Goal: Task Accomplishment & Management: Manage account settings

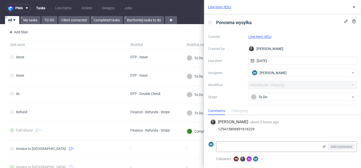
click at [219, 6] on link "Line Item: IEDJ" at bounding box center [219, 7] width 23 height 5
click at [261, 36] on link "Line Item: IEDJ" at bounding box center [260, 37] width 23 height 4
click at [241, 127] on div "1Z5A15806891616229" at bounding box center [282, 129] width 145 height 4
copy div "1Z5A15806891616229"
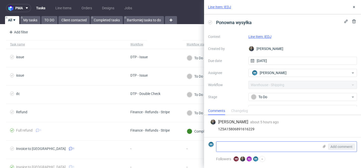
click at [232, 149] on textarea at bounding box center [268, 147] width 103 height 10
paste textarea "https://app-eu1.hubspot.com/contacts/25600958/record/0-5/211666282735/"
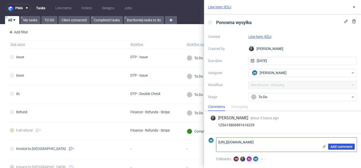
type textarea "https://app-eu1.hubspot.com/contacts/25600958/record/0-5/211666282735/"
click at [350, 146] on span "Add comment" at bounding box center [342, 147] width 22 height 4
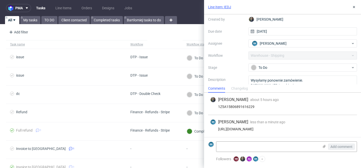
scroll to position [30, 0]
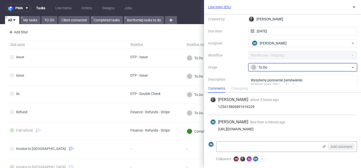
click at [269, 65] on div "To Do" at bounding box center [301, 68] width 100 height 6
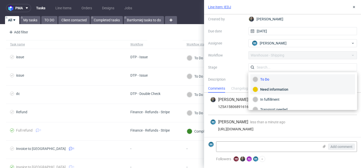
scroll to position [27, 0]
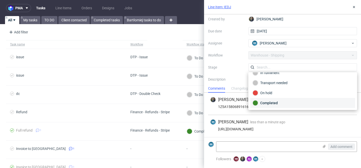
click at [273, 100] on div "Completed" at bounding box center [303, 103] width 100 height 6
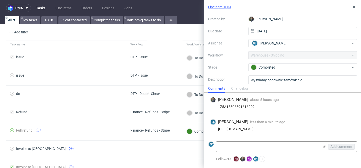
scroll to position [49, 0]
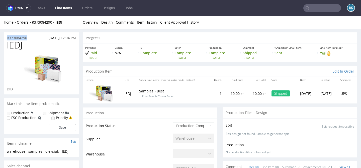
drag, startPoint x: 31, startPoint y: 37, endPoint x: 2, endPoint y: 36, distance: 29.4
copy p "R373084290"
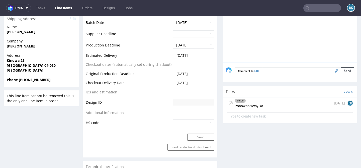
scroll to position [211, 0]
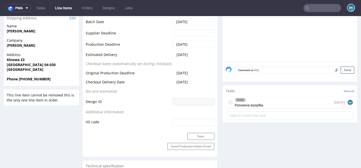
click at [263, 106] on div "To Do Ponowna wysyłka 1 day ago BK" at bounding box center [290, 103] width 127 height 12
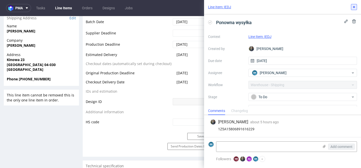
click at [356, 5] on icon at bounding box center [354, 7] width 4 height 4
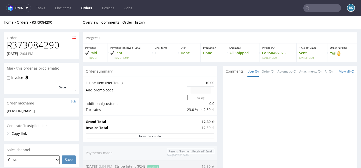
click at [42, 47] on h1 "R373084290" at bounding box center [41, 45] width 69 height 10
copy h1 "R373084290"
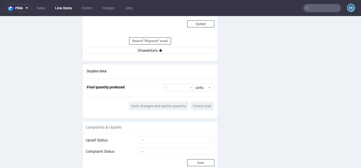
scroll to position [488, 0]
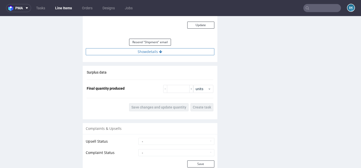
click at [149, 52] on button "Show details" at bounding box center [150, 51] width 129 height 7
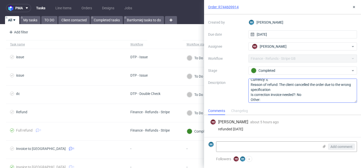
scroll to position [11, 0]
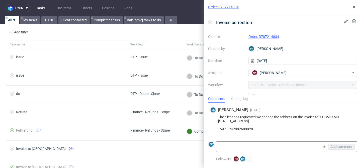
click at [224, 6] on link "Order: R707214034" at bounding box center [223, 7] width 31 height 5
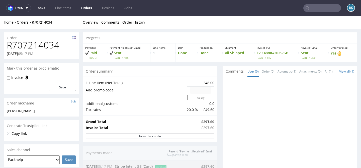
click at [44, 9] on link "Tasks" at bounding box center [40, 8] width 15 height 8
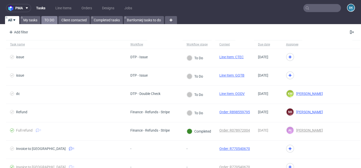
click at [50, 20] on link "TO DO" at bounding box center [49, 20] width 16 height 8
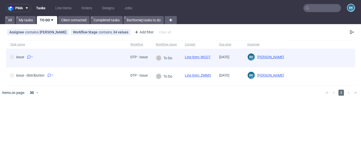
click at [199, 56] on link "Line Item: WGQT" at bounding box center [198, 57] width 26 height 4
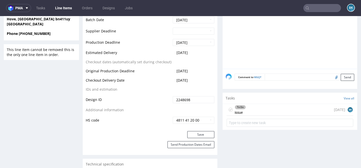
scroll to position [246, 0]
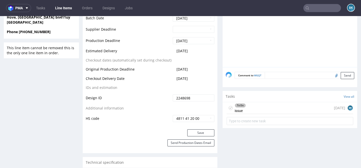
click at [265, 110] on div "To Do issue 1 day ago BK" at bounding box center [290, 108] width 127 height 12
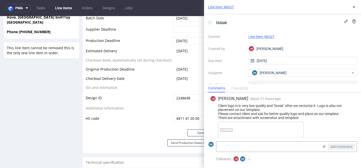
scroll to position [1, 0]
click at [268, 35] on link "Line Item: WGQT" at bounding box center [262, 37] width 26 height 4
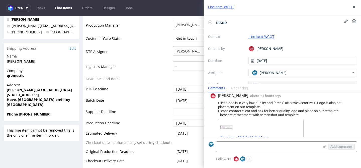
scroll to position [4, 0]
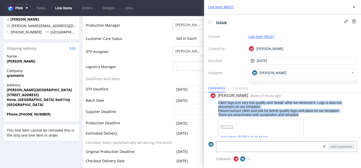
drag, startPoint x: 219, startPoint y: 101, endPoint x: 319, endPoint y: 112, distance: 100.5
click at [319, 112] on div "Client logo is in very low quality and "break" after we vectorize it. Logo is a…" at bounding box center [282, 109] width 145 height 16
copy div "Client logo is in very low quality and "break" after we vectorize it. Logo is a…"
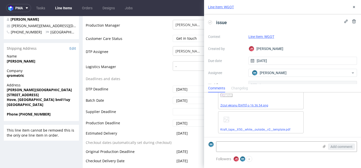
click at [254, 104] on link "Zrzut ekranu 2025-08-21 o 16.36.54.png" at bounding box center [245, 106] width 48 height 4
click at [268, 128] on link "Kraft_tape__X50__white__outside__v2__template.pdf" at bounding box center [256, 130] width 70 height 4
click at [246, 146] on textarea at bounding box center [268, 147] width 103 height 10
paste textarea "https://app-eu1.hubspot.com/contacts/25600958/record/0-5/211335575768/"
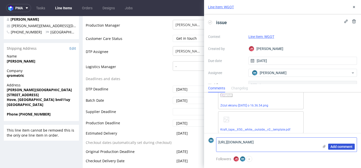
type textarea "https://app-eu1.hubspot.com/contacts/25600958/record/0-5/211335575768/"
click at [343, 144] on button "Add comment" at bounding box center [342, 147] width 27 height 6
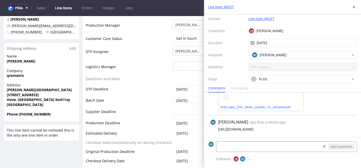
scroll to position [18, 0]
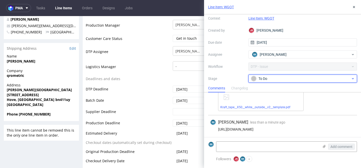
click at [265, 79] on div "To Do" at bounding box center [301, 79] width 100 height 6
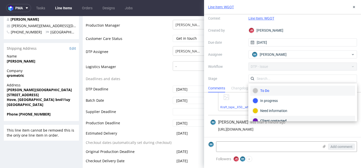
click at [267, 119] on div "Client contacted" at bounding box center [303, 121] width 100 height 6
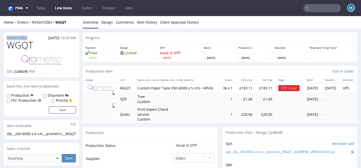
drag, startPoint x: 31, startPoint y: 38, endPoint x: 0, endPoint y: 39, distance: 30.9
copy p "R435472063"
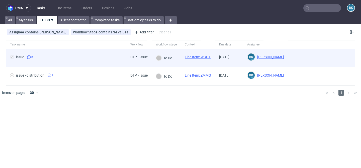
click at [197, 56] on link "Line Item: WGQT" at bounding box center [198, 57] width 26 height 4
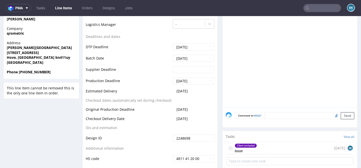
scroll to position [206, 0]
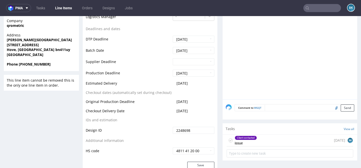
scroll to position [213, 0]
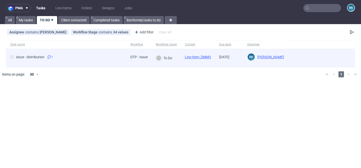
click at [144, 57] on div "DTP - Issue" at bounding box center [139, 57] width 17 height 4
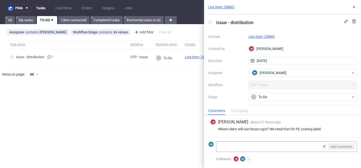
click at [263, 36] on link "Line Item: ZMMQ" at bounding box center [262, 37] width 26 height 4
click at [221, 6] on link "Line Item: ZMMQ" at bounding box center [221, 7] width 26 height 5
drag, startPoint x: 298, startPoint y: 129, endPoint x: 334, endPoint y: 129, distance: 35.6
click at [334, 129] on div "Where client will use those cup's? We need that for PE coating label" at bounding box center [282, 129] width 145 height 4
copy div "PE coating label"
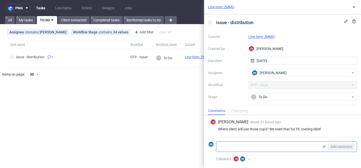
click at [237, 149] on textarea at bounding box center [268, 147] width 103 height 10
paste textarea "https://app-eu1.hubspot.com/contacts/25600958/record/0-5/211666284769/"
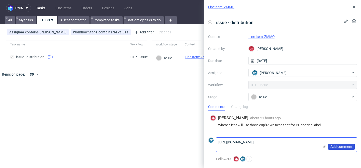
type textarea "https://app-eu1.hubspot.com/contacts/25600958/record/0-5/211666284769/"
click at [335, 147] on span "Add comment" at bounding box center [342, 147] width 22 height 4
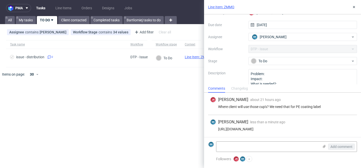
scroll to position [36, 0]
click at [267, 61] on div "To Do" at bounding box center [301, 61] width 100 height 6
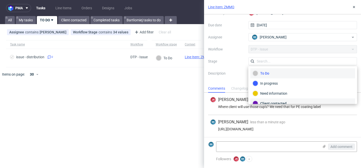
click at [272, 103] on div "Client contacted" at bounding box center [303, 104] width 100 height 6
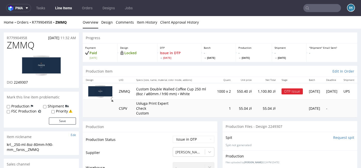
drag, startPoint x: 31, startPoint y: 35, endPoint x: 0, endPoint y: 36, distance: 31.4
drag, startPoint x: 32, startPoint y: 37, endPoint x: 0, endPoint y: 37, distance: 32.1
copy p "R779904958"
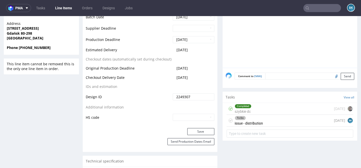
scroll to position [242, 0]
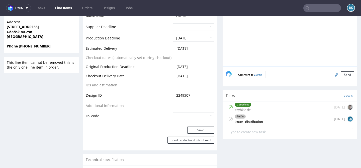
click at [260, 121] on div "To Do issue - distribution" at bounding box center [249, 119] width 28 height 12
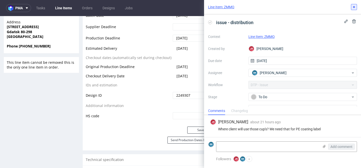
click at [356, 7] on icon at bounding box center [354, 7] width 4 height 4
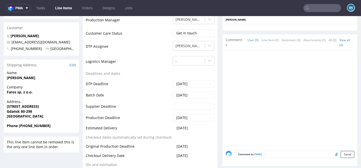
scroll to position [163, 0]
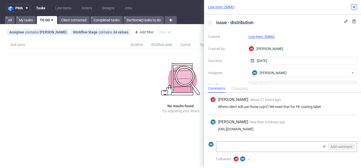
click at [353, 6] on icon at bounding box center [354, 7] width 4 height 4
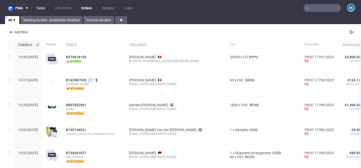
click at [38, 8] on link "Tasks" at bounding box center [40, 8] width 15 height 8
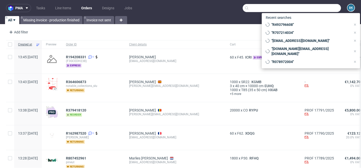
click at [313, 8] on input "text" at bounding box center [292, 8] width 98 height 8
paste input "R043451792"
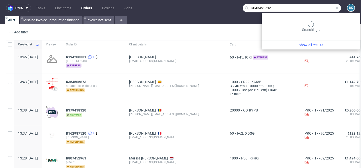
type input "R043451792"
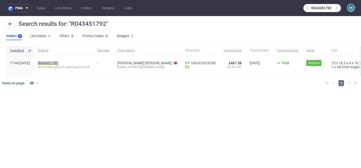
click at [58, 61] on mark "R043451792" at bounding box center [48, 63] width 20 height 4
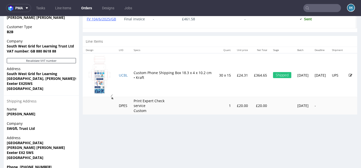
scroll to position [244, 0]
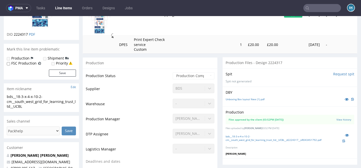
scroll to position [90, 0]
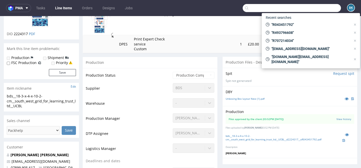
click at [321, 10] on input "text" at bounding box center [292, 8] width 98 height 8
paste input "R779904958"
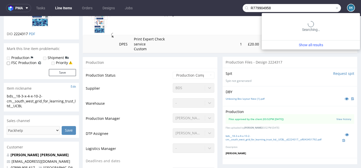
type input "R779904958"
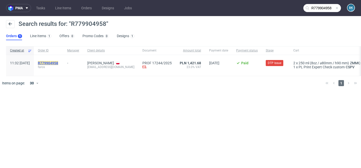
click at [58, 63] on mark "R779904958" at bounding box center [48, 63] width 20 height 4
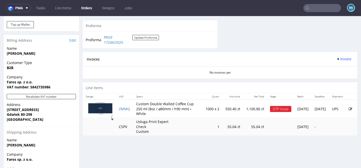
scroll to position [208, 0]
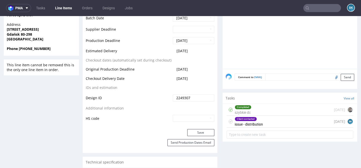
scroll to position [240, 0]
click at [253, 121] on div "Client contacted" at bounding box center [246, 119] width 22 height 4
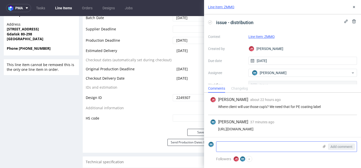
click at [235, 144] on textarea at bounding box center [268, 147] width 103 height 10
type textarea "Poland"
click at [349, 148] on span "Add comment" at bounding box center [342, 147] width 22 height 4
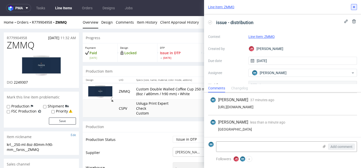
click at [354, 6] on use at bounding box center [354, 7] width 2 height 2
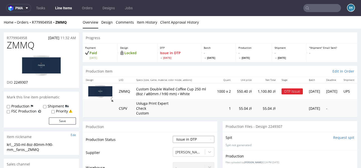
click at [198, 141] on select "Waiting for Artwork Waiting for Diecut Waiting for Mockup Waiting for DTP Waiti…" at bounding box center [194, 139] width 42 height 7
select select "back_for_dtp"
click at [173, 136] on select "Waiting for Artwork Waiting for Diecut Waiting for Mockup Waiting for DTP Waiti…" at bounding box center [194, 139] width 42 height 7
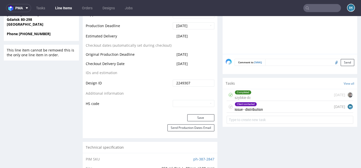
scroll to position [260, 0]
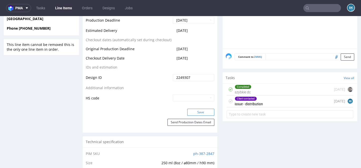
click at [201, 114] on button "Save" at bounding box center [200, 112] width 27 height 7
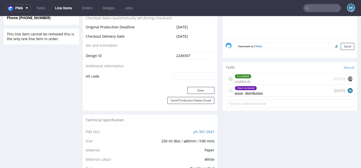
scroll to position [272, 0]
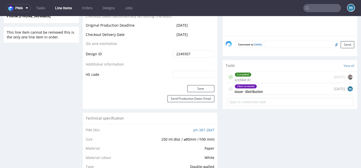
click at [262, 94] on div "Client contacted issue - distribution [DATE] BK" at bounding box center [290, 89] width 127 height 12
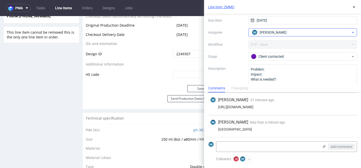
scroll to position [41, 0]
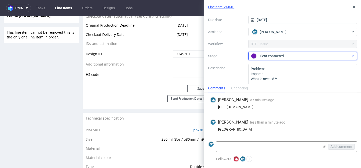
click at [269, 57] on div "Client contacted" at bounding box center [301, 56] width 100 height 6
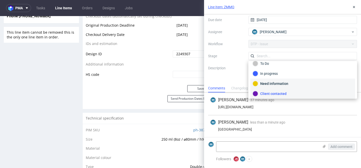
scroll to position [37, 0]
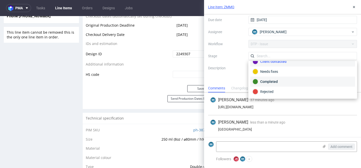
click at [271, 82] on div "Completed" at bounding box center [303, 82] width 100 height 6
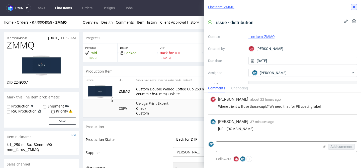
click at [356, 7] on button at bounding box center [354, 7] width 6 height 6
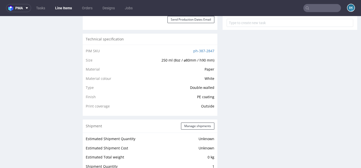
scroll to position [318, 0]
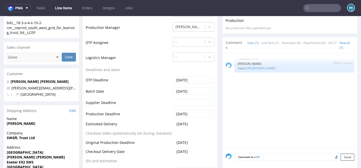
scroll to position [180, 0]
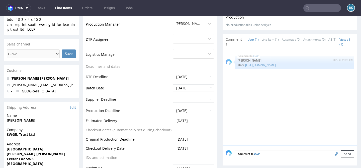
drag, startPoint x: 196, startPoint y: 120, endPoint x: 169, endPoint y: 121, distance: 27.1
click at [169, 121] on tr "Estimated Delivery 2025-09-10" at bounding box center [150, 122] width 129 height 9
copy tr "[DATE]"
click at [316, 10] on input "text" at bounding box center [323, 8] width 38 height 8
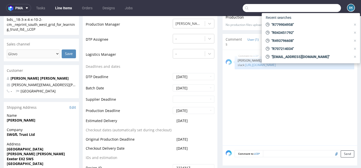
paste input "R861667262"
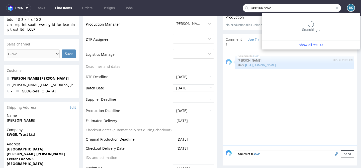
type input "R861667262"
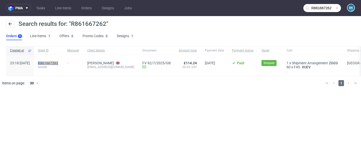
click at [58, 61] on mark "R861667262" at bounding box center [48, 63] width 20 height 4
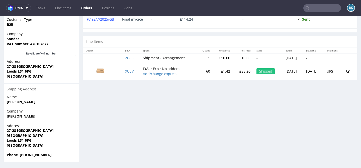
scroll to position [1, 0]
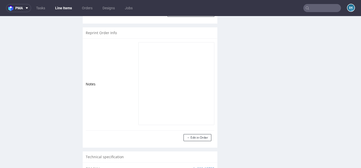
scroll to position [375, 0]
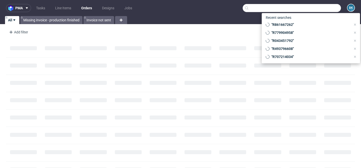
click at [310, 9] on input "text" at bounding box center [292, 8] width 98 height 8
paste input "R435472063"
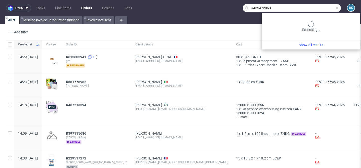
type input "R435472063"
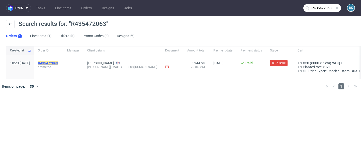
click at [58, 62] on mark "R435472063" at bounding box center [48, 63] width 20 height 4
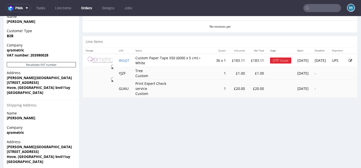
scroll to position [242, 0]
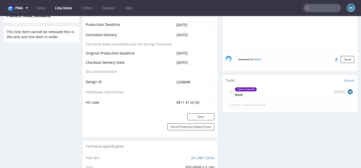
scroll to position [263, 0]
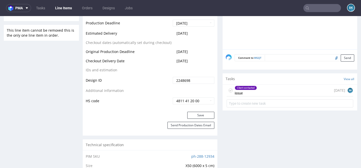
click at [256, 95] on div "Client contacted issue [DATE] BK" at bounding box center [290, 91] width 127 height 12
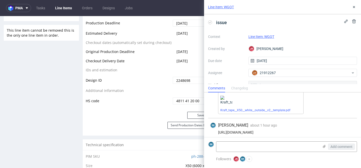
scroll to position [58, 0]
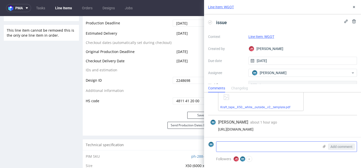
click at [325, 146] on use at bounding box center [324, 146] width 3 height 3
click at [0, 0] on input "file" at bounding box center [0, 0] width 0 height 0
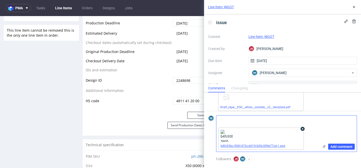
click at [241, 145] on link "b4fc93bc-590f-472c-b019-045c599e77cd-1.png" at bounding box center [253, 146] width 65 height 4
click at [338, 146] on span "Add comment" at bounding box center [342, 147] width 22 height 4
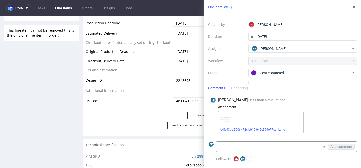
scroll to position [36, 0]
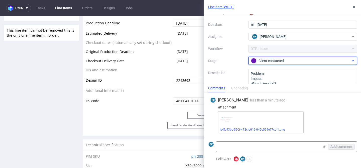
click at [279, 59] on div "Client contacted" at bounding box center [301, 61] width 100 height 6
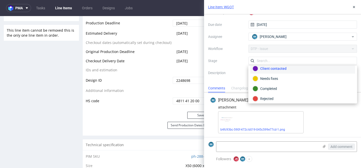
scroll to position [35, 0]
click at [274, 89] on div "Completed" at bounding box center [303, 89] width 100 height 6
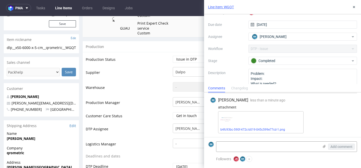
scroll to position [88, 0]
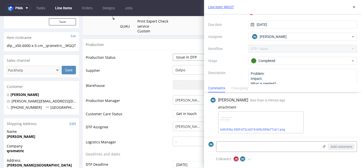
click at [185, 61] on select "Waiting for Artwork Waiting for Diecut Waiting for Mockup Waiting for DTP Waiti…" at bounding box center [194, 57] width 42 height 7
select select "back_for_dtp"
click at [173, 54] on select "Waiting for Artwork Waiting for Diecut Waiting for Mockup Waiting for DTP Waiti…" at bounding box center [194, 57] width 42 height 7
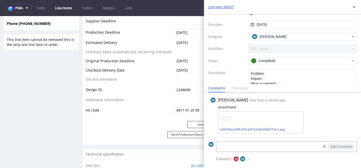
scroll to position [254, 0]
click at [197, 128] on button "Save" at bounding box center [200, 124] width 27 height 7
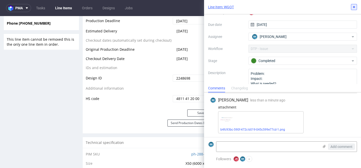
click at [354, 9] on button at bounding box center [354, 7] width 6 height 6
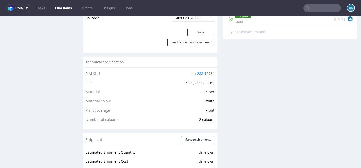
scroll to position [280, 0]
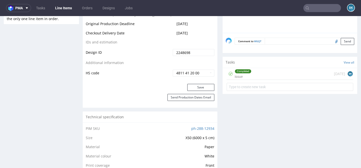
click at [260, 77] on div "Completed issue 1 day ago BK" at bounding box center [290, 74] width 127 height 12
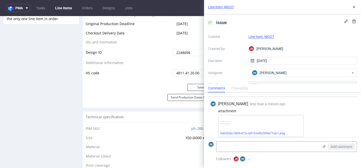
scroll to position [102, 0]
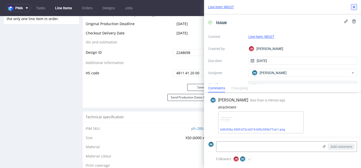
click at [354, 5] on button at bounding box center [354, 7] width 6 height 6
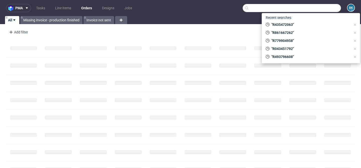
click at [321, 7] on input "text" at bounding box center [292, 8] width 98 height 8
paste input "R435472063"
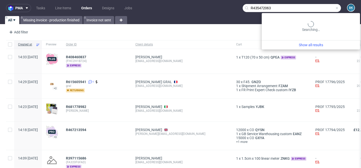
type input "R435472063"
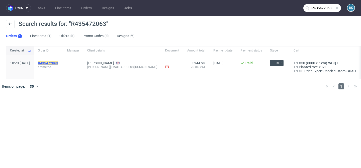
click at [58, 62] on mark "R435472063" at bounding box center [48, 63] width 20 height 4
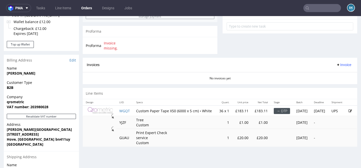
scroll to position [233, 0]
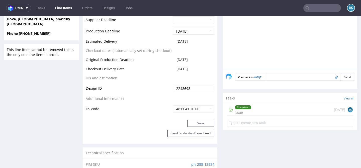
scroll to position [265, 0]
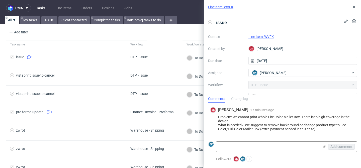
click at [263, 37] on link "Line Item: WVFK" at bounding box center [261, 37] width 25 height 4
click at [224, 7] on link "Line Item: WVFK" at bounding box center [220, 7] width 25 height 5
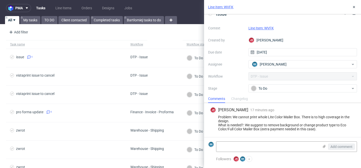
scroll to position [9, 0]
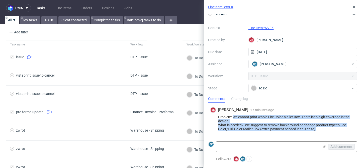
drag, startPoint x: 233, startPoint y: 116, endPoint x: 325, endPoint y: 129, distance: 92.7
click at [326, 129] on div "Problem: We cannot print whole Lite Color Mailer Box. There is to high coverage…" at bounding box center [282, 123] width 145 height 16
copy div "We cannot print whole Lite Color Mailer Box. There is to high coverage in the d…"
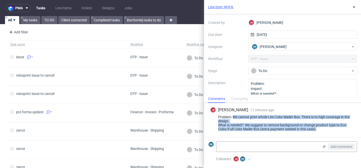
scroll to position [38, 0]
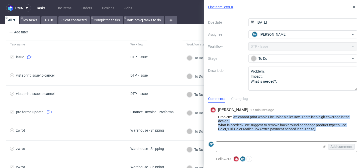
click at [213, 124] on div "Problem: We cannot print whole Lite Color Mailer Box. There is to high coverage…" at bounding box center [282, 123] width 145 height 16
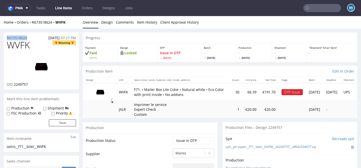
drag, startPoint x: 32, startPoint y: 38, endPoint x: 0, endPoint y: 37, distance: 32.1
copy p "R673518624"
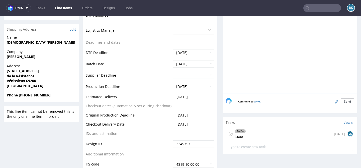
scroll to position [195, 0]
click at [264, 132] on div "To Do issue today BK" at bounding box center [290, 134] width 127 height 12
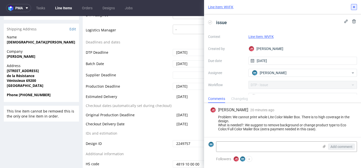
click at [354, 7] on use at bounding box center [354, 7] width 2 height 2
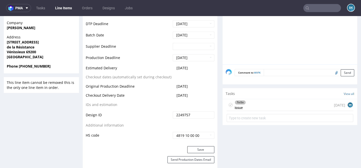
scroll to position [224, 0]
click at [261, 103] on div "To Do issue today BK" at bounding box center [290, 105] width 127 height 12
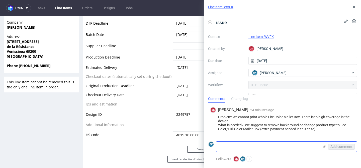
click at [236, 144] on textarea at bounding box center [268, 147] width 103 height 10
paste textarea "https://app-eu1.hubspot.com/contacts/25600958/record/0-5/211666301173/"
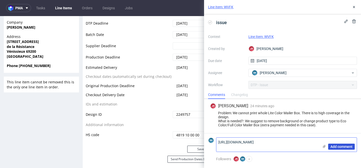
type textarea "https://app-eu1.hubspot.com/contacts/25600958/record/0-5/211666301173/"
click at [335, 148] on span "Add comment" at bounding box center [342, 147] width 22 height 4
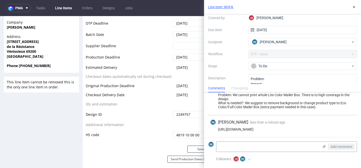
scroll to position [31, 0]
click at [259, 66] on div "To Do" at bounding box center [301, 66] width 100 height 6
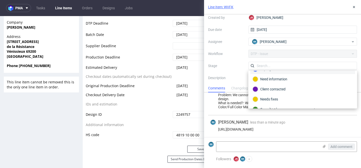
scroll to position [26, 0]
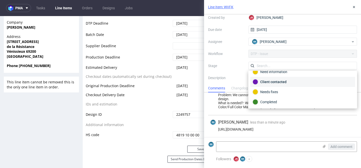
click at [269, 81] on div "Client contacted" at bounding box center [303, 82] width 100 height 6
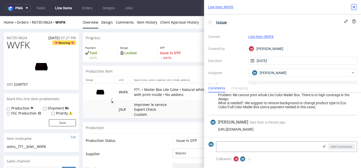
click at [353, 5] on icon at bounding box center [354, 7] width 4 height 4
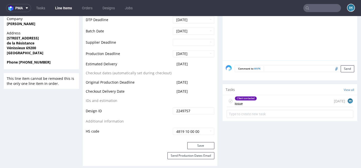
scroll to position [228, 0]
click at [252, 104] on div "Client contacted issue" at bounding box center [246, 101] width 22 height 12
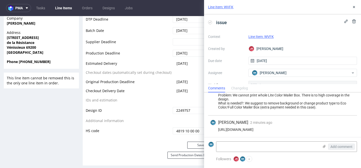
scroll to position [12, 0]
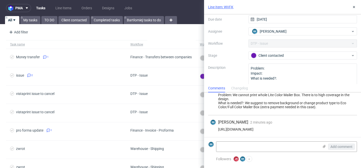
scroll to position [46, 0]
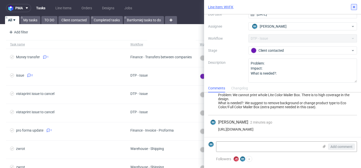
click at [354, 5] on icon at bounding box center [354, 7] width 4 height 4
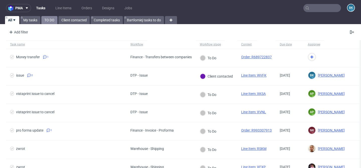
click at [49, 19] on link "TO DO" at bounding box center [49, 20] width 16 height 8
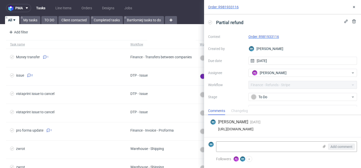
scroll to position [26, 0]
